Goal: Task Accomplishment & Management: Manage account settings

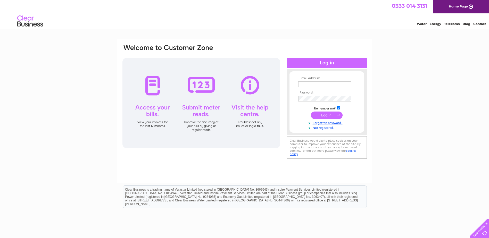
type input "rcaccountspayable@veka.com"
click at [331, 115] on input "submit" at bounding box center [327, 115] width 32 height 7
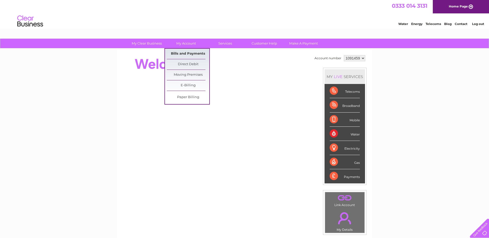
click at [182, 52] on link "Bills and Payments" at bounding box center [188, 54] width 43 height 10
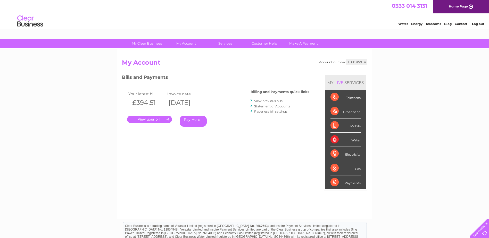
click at [158, 120] on link "." at bounding box center [149, 119] width 45 height 7
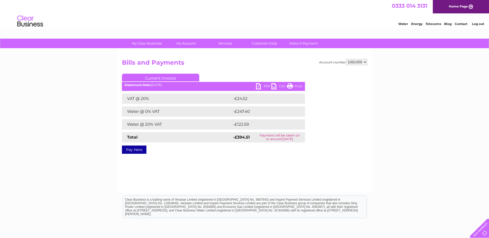
click at [265, 86] on link "PDF" at bounding box center [263, 86] width 15 height 7
drag, startPoint x: 477, startPoint y: 25, endPoint x: 471, endPoint y: 24, distance: 5.4
click at [477, 25] on link "Log out" at bounding box center [478, 24] width 12 height 4
